Goal: Task Accomplishment & Management: Complete application form

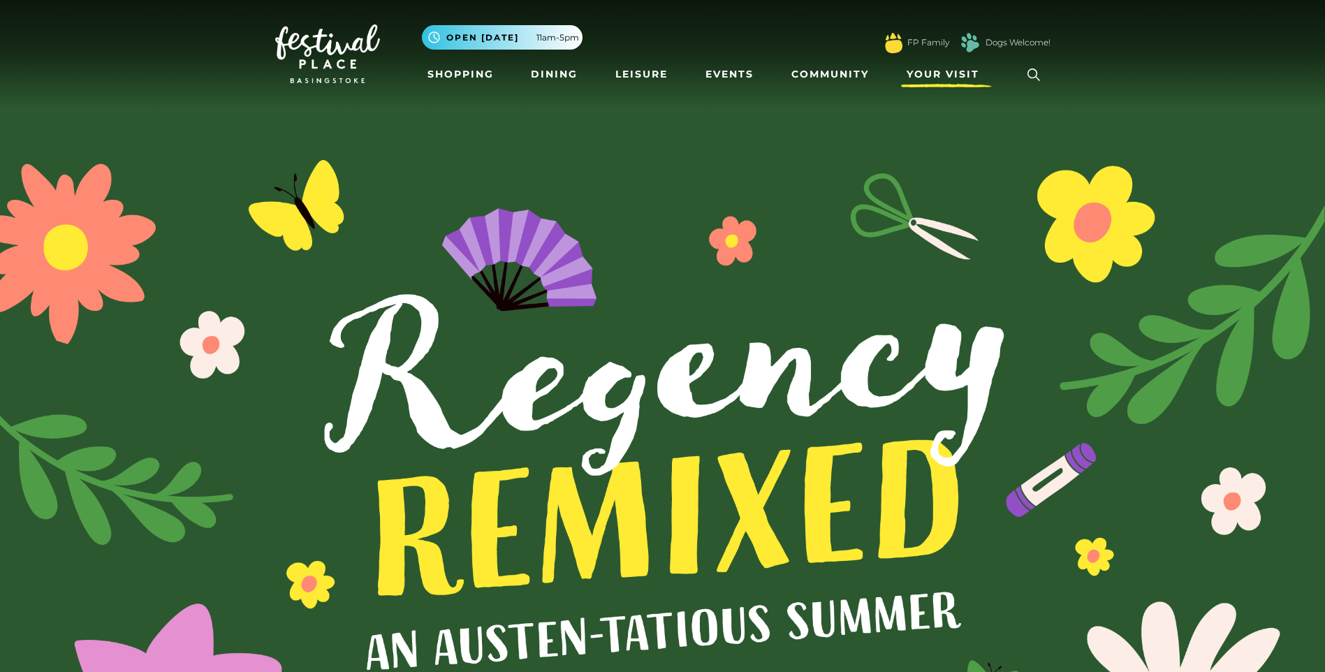
click at [920, 72] on span "Your Visit" at bounding box center [943, 74] width 73 height 15
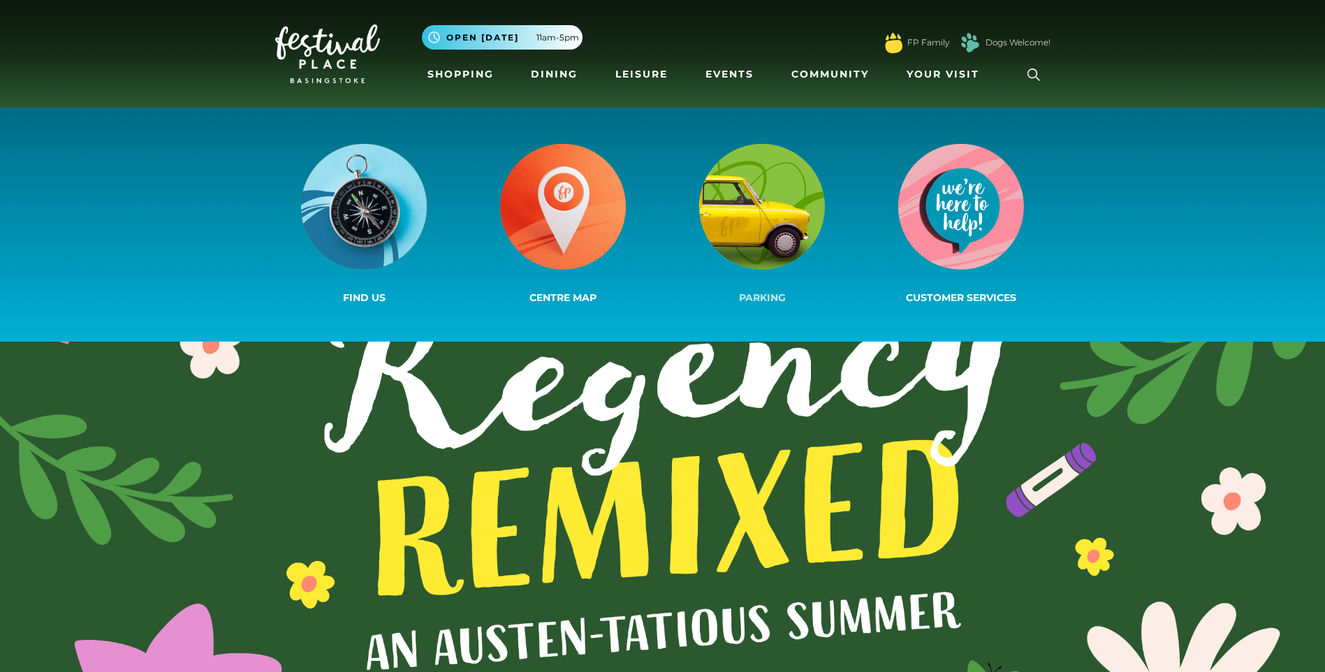
click at [788, 232] on img at bounding box center [762, 207] width 126 height 126
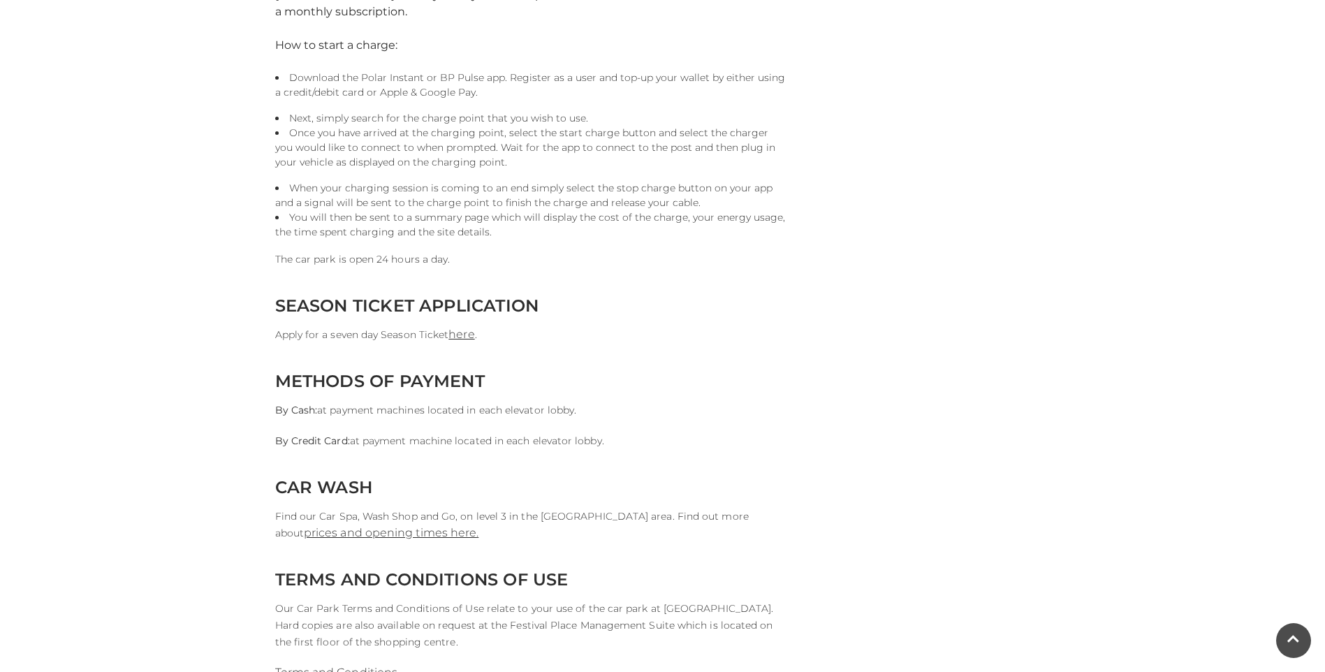
scroll to position [1118, 0]
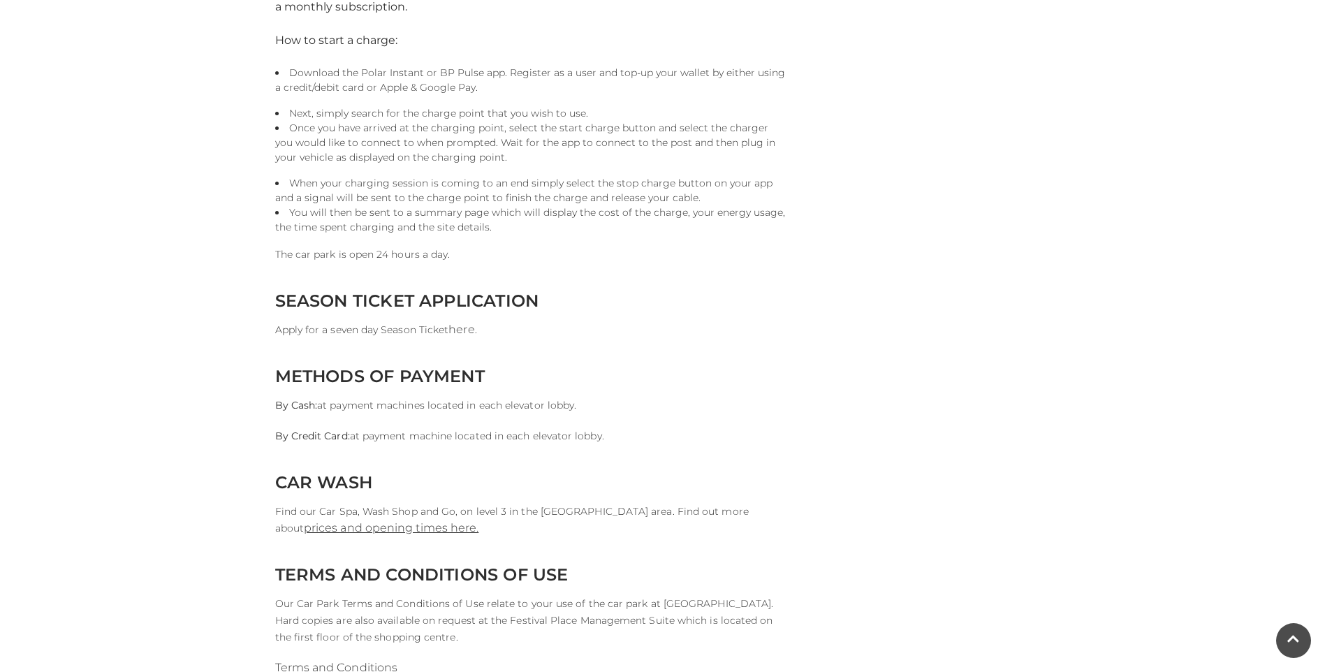
click at [458, 327] on link "here" at bounding box center [462, 329] width 26 height 13
